Goal: Browse casually

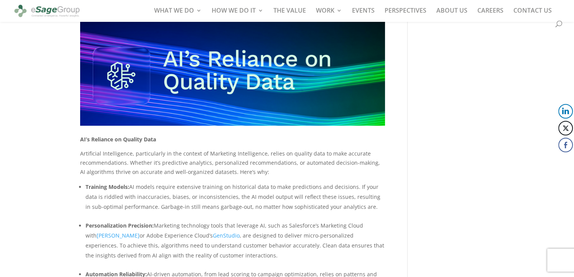
scroll to position [460, 0]
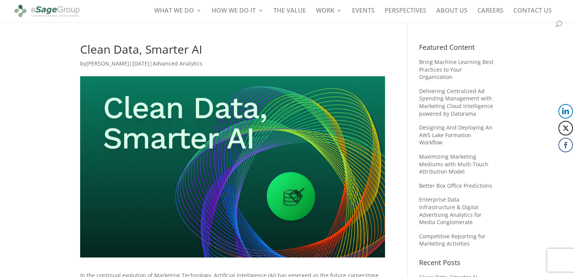
scroll to position [230, 0]
